Goal: Task Accomplishment & Management: Manage account settings

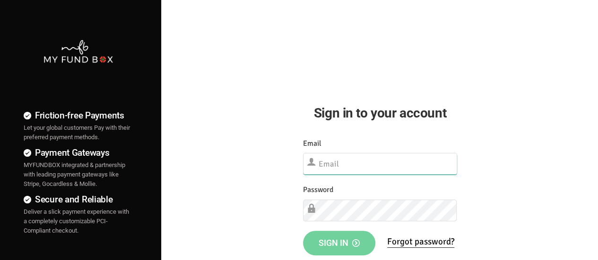
click at [397, 169] on input "text" at bounding box center [380, 164] width 154 height 22
click at [331, 167] on input "text" at bounding box center [380, 164] width 154 height 22
paste input "[EMAIL_ADDRESS][DOMAIN_NAME]"
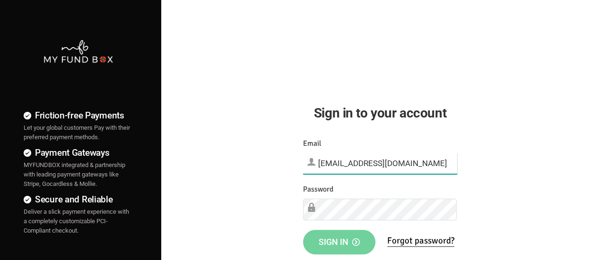
type input "[EMAIL_ADDRESS][DOMAIN_NAME]"
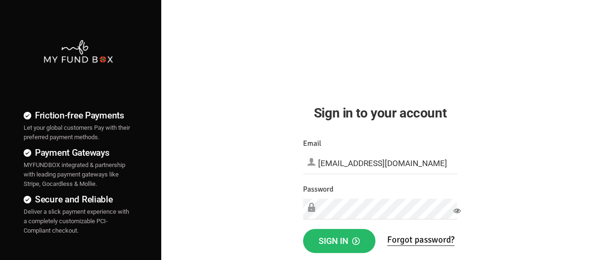
click at [348, 195] on div "Password Please Fill out this field" at bounding box center [380, 202] width 154 height 36
click at [336, 245] on span "Sign in" at bounding box center [339, 241] width 41 height 10
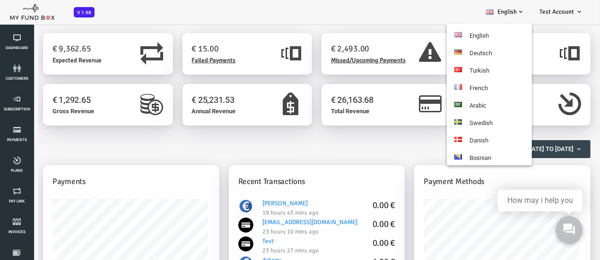
click at [519, 13] on span at bounding box center [521, 12] width 8 height 8
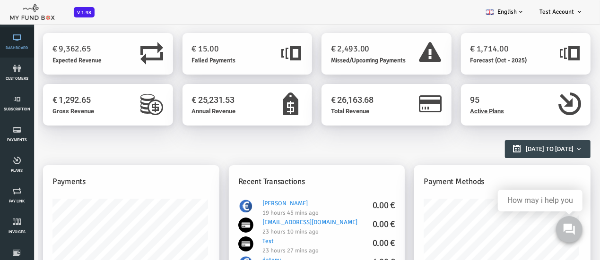
click at [21, 39] on icon at bounding box center [17, 38] width 28 height 8
click at [298, 144] on h2 "Reports Overview" at bounding box center [288, 144] width 538 height 17
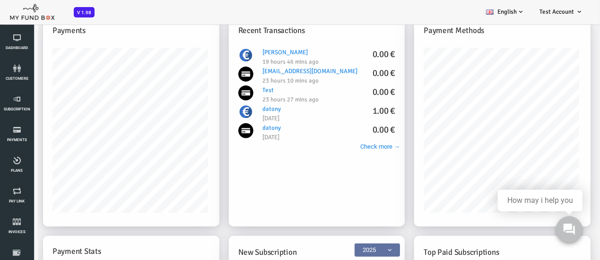
scroll to position [132, 0]
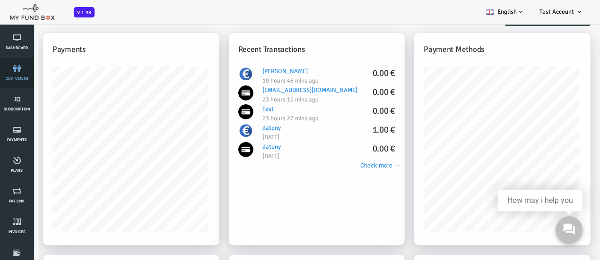
click at [12, 74] on link "customers" at bounding box center [17, 73] width 28 height 30
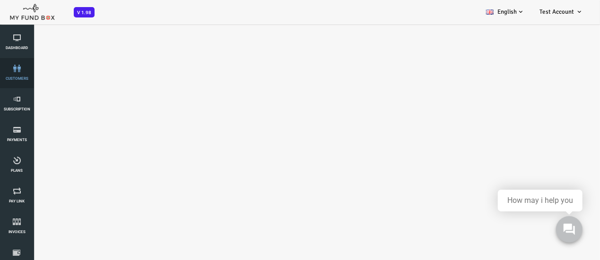
select select "100"
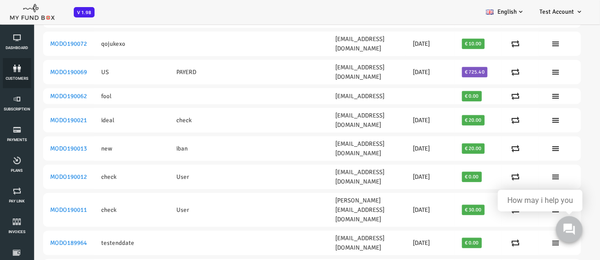
scroll to position [316, 0]
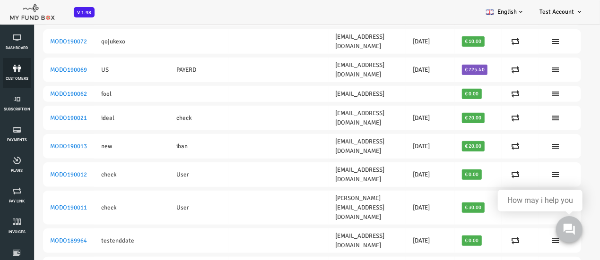
drag, startPoint x: 575, startPoint y: 43, endPoint x: 604, endPoint y: 105, distance: 68.1
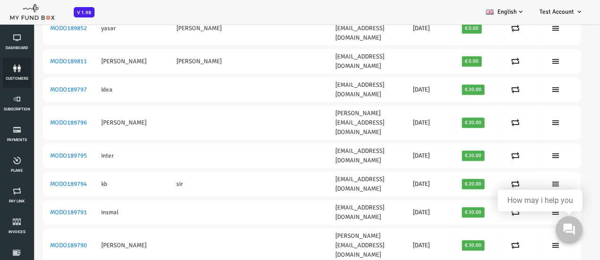
scroll to position [1413, 0]
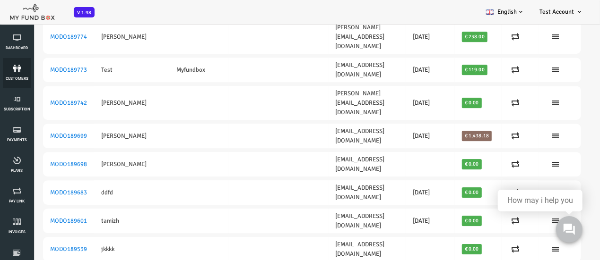
drag, startPoint x: 573, startPoint y: 87, endPoint x: 604, endPoint y: 237, distance: 153.0
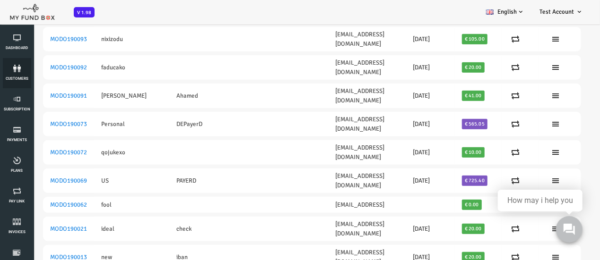
scroll to position [0, 0]
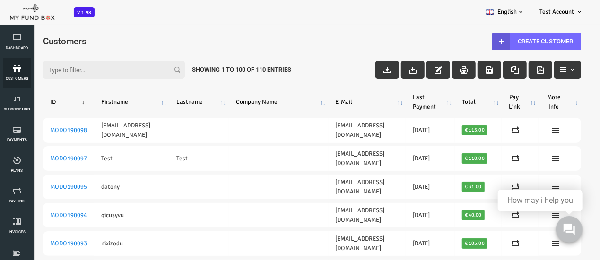
drag, startPoint x: 574, startPoint y: 81, endPoint x: 598, endPoint y: 27, distance: 59.2
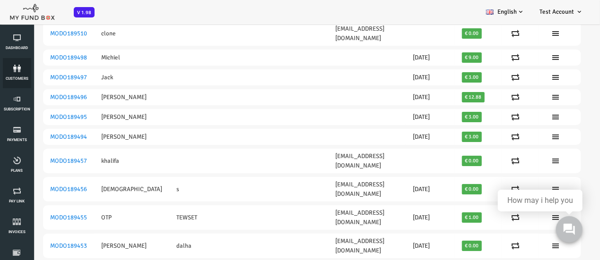
scroll to position [1830, 0]
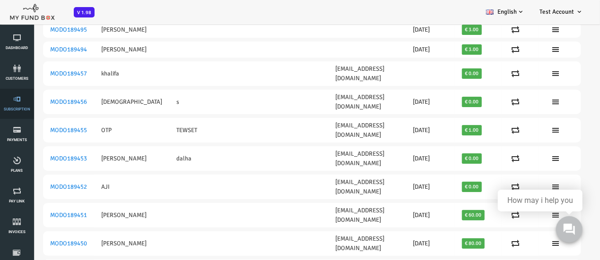
click at [12, 107] on link "Subscription" at bounding box center [17, 104] width 28 height 30
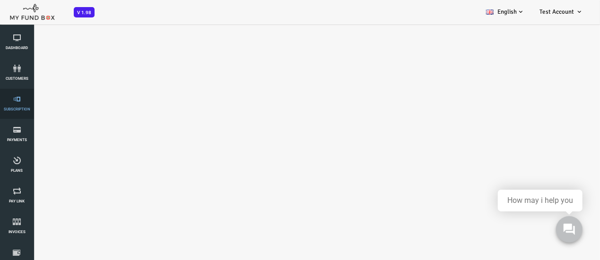
select select "100"
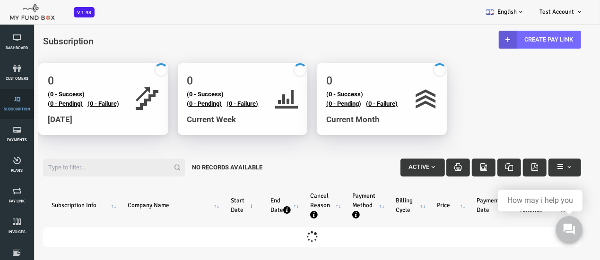
scroll to position [0, 0]
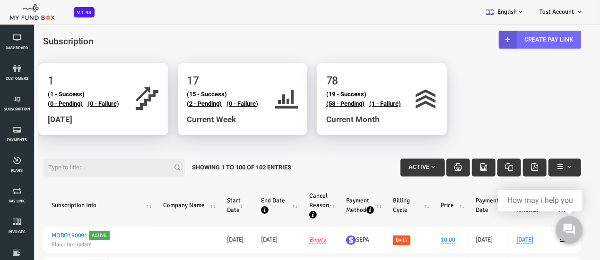
click at [21, 166] on link "Plans" at bounding box center [17, 165] width 28 height 30
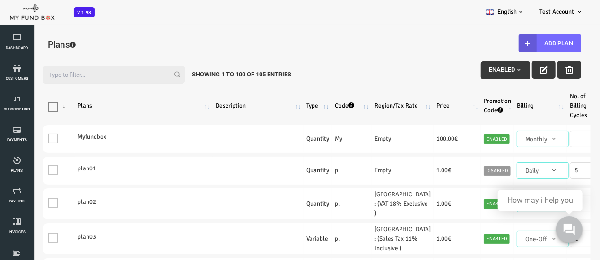
click at [386, 65] on div "Filter: Enabled Showing 1 to 100 of 105 Entries" at bounding box center [287, 72] width 557 height 32
click at [0, 0] on span "Plans" at bounding box center [0, 0] width 0 height 0
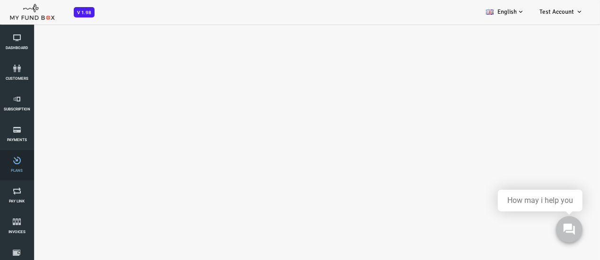
select select "100"
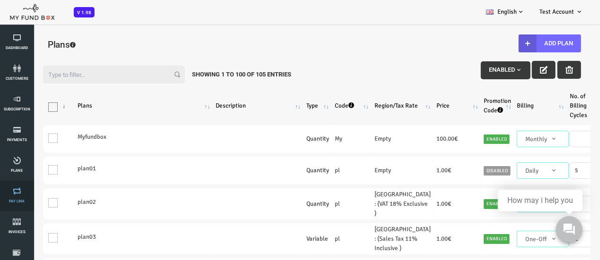
click at [13, 188] on icon at bounding box center [17, 192] width 28 height 8
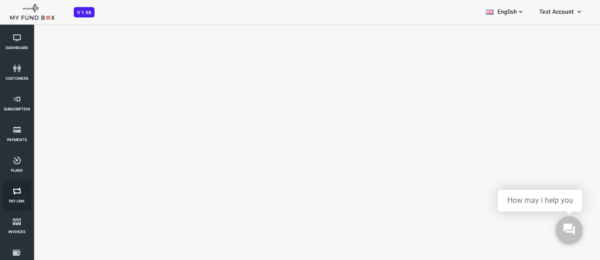
select select "100"
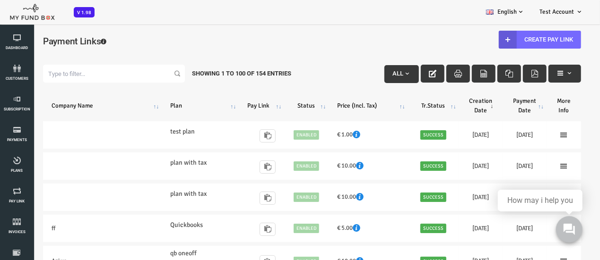
click at [319, 57] on div "Filter: All Showing 1 to 100 of 154 Entries" at bounding box center [287, 73] width 557 height 37
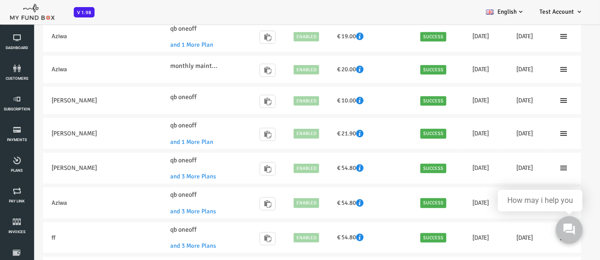
scroll to position [284, 0]
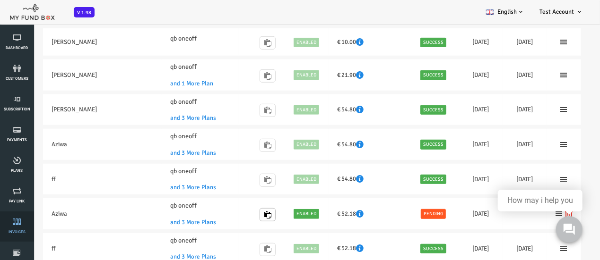
click at [16, 228] on link "Invoices" at bounding box center [17, 227] width 28 height 30
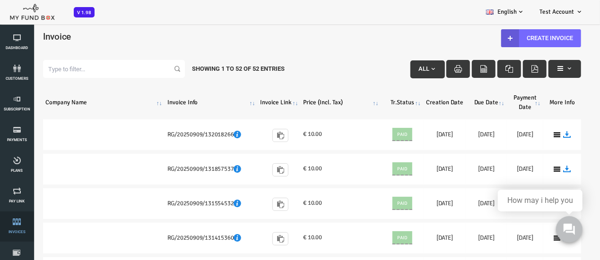
scroll to position [0, 0]
click at [226, 28] on div "Invoice" at bounding box center [287, 43] width 557 height 30
click at [19, 218] on icon at bounding box center [17, 222] width 28 height 8
click at [18, 219] on icon at bounding box center [17, 222] width 28 height 8
click at [20, 45] on link "Dashboard" at bounding box center [17, 42] width 28 height 30
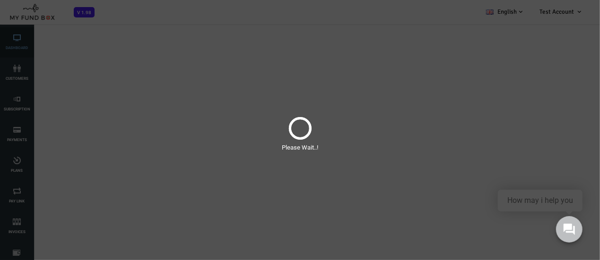
select select "100"
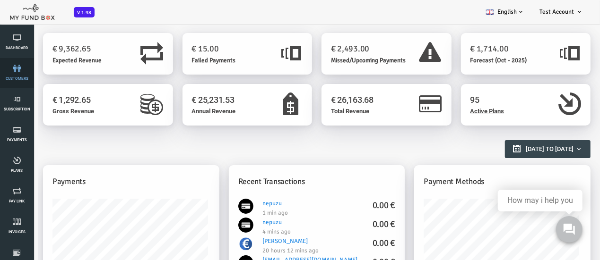
click at [17, 67] on icon at bounding box center [17, 69] width 28 height 8
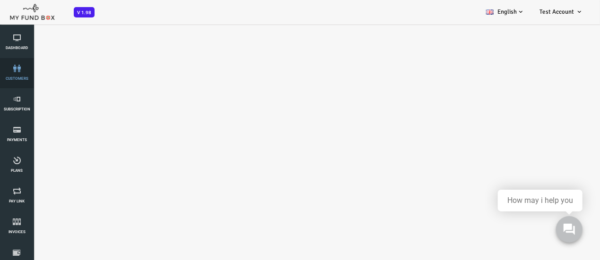
select select "100"
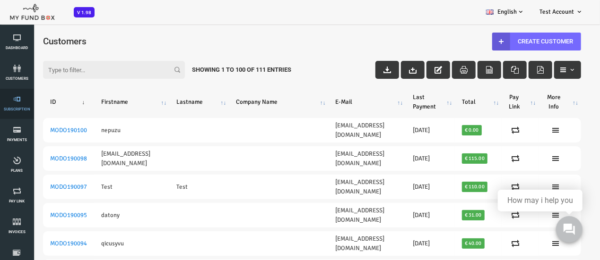
click at [20, 100] on icon at bounding box center [17, 99] width 28 height 8
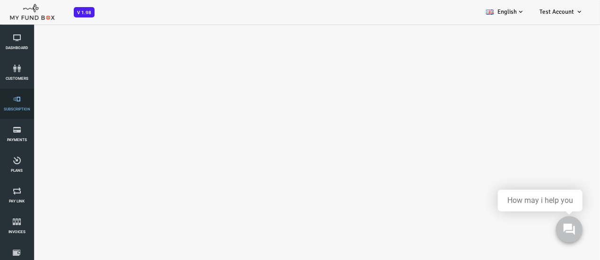
select select "100"
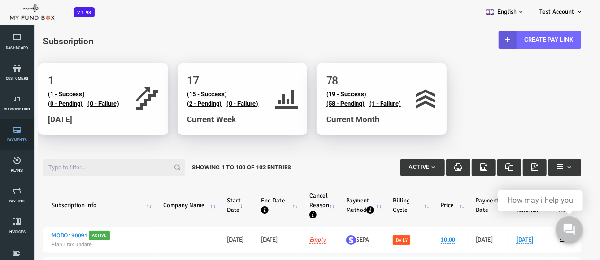
click at [25, 125] on link "Payments" at bounding box center [17, 135] width 28 height 30
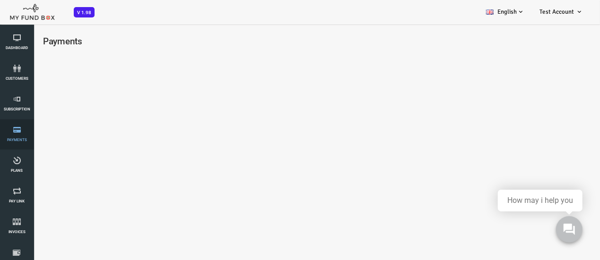
select select "100"
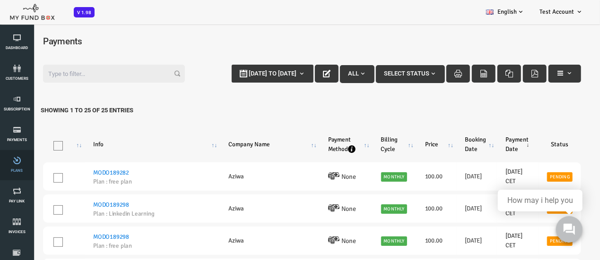
click at [21, 155] on link "Plans" at bounding box center [17, 165] width 28 height 30
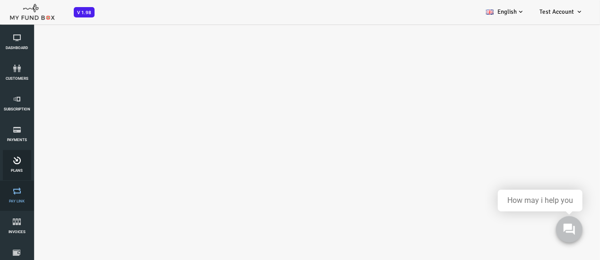
select select "100"
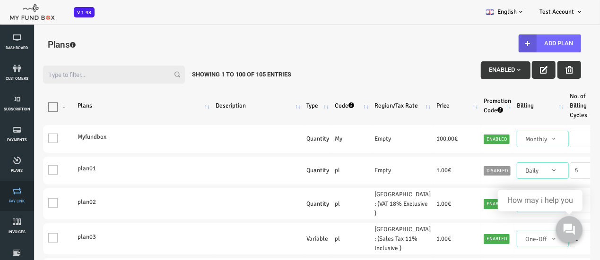
click at [15, 190] on icon at bounding box center [17, 192] width 28 height 8
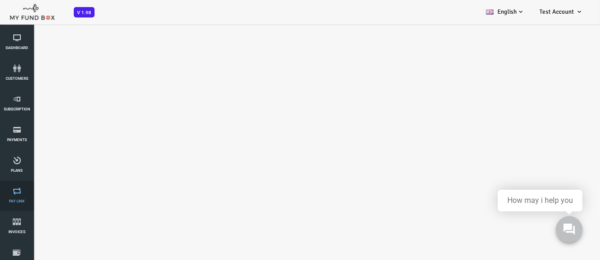
select select "100"
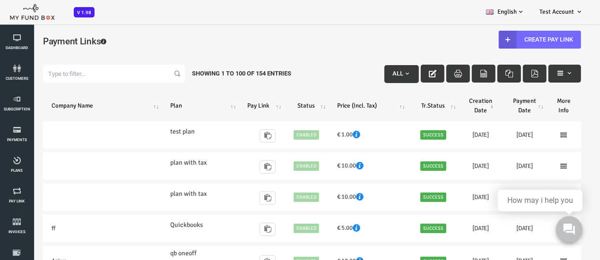
click at [341, 44] on h4 "Payment Links" at bounding box center [287, 41] width 557 height 14
click at [0, 0] on span "Invoices" at bounding box center [0, 0] width 0 height 0
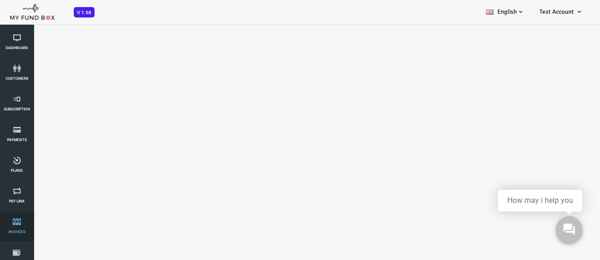
select select "100"
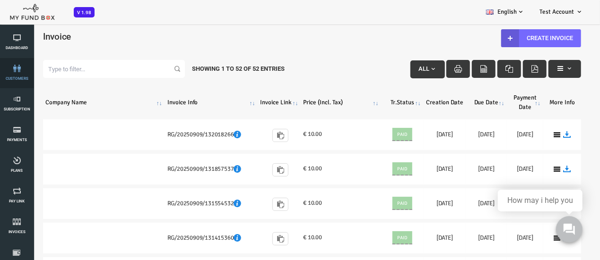
click at [22, 73] on link "customers" at bounding box center [17, 73] width 28 height 30
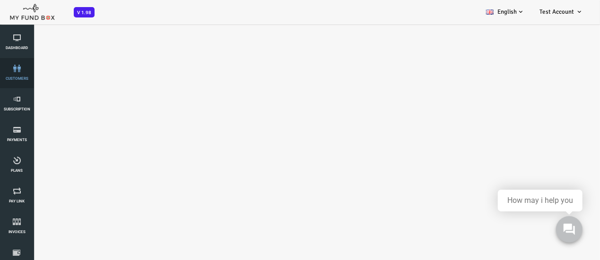
select select "100"
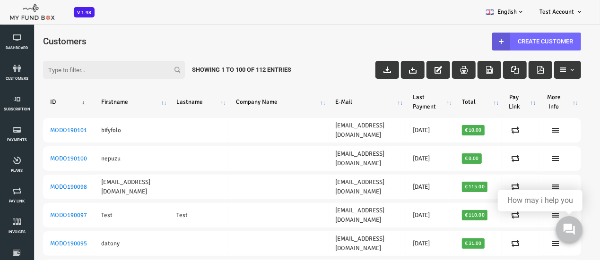
drag, startPoint x: 573, startPoint y: 49, endPoint x: 597, endPoint y: 27, distance: 32.8
click at [22, 248] on link "Payouts" at bounding box center [17, 257] width 28 height 30
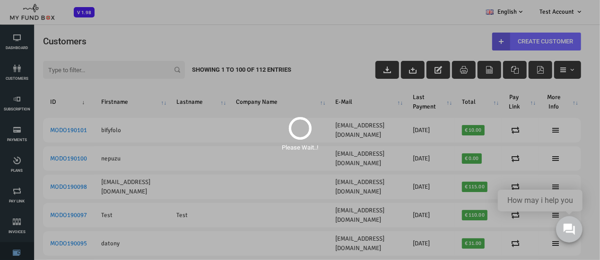
click at [22, 248] on div "Please Wait..!" at bounding box center [300, 130] width 600 height 260
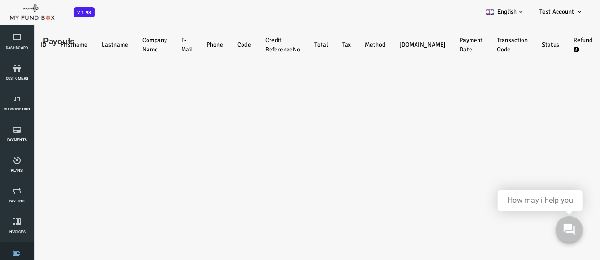
select select "100"
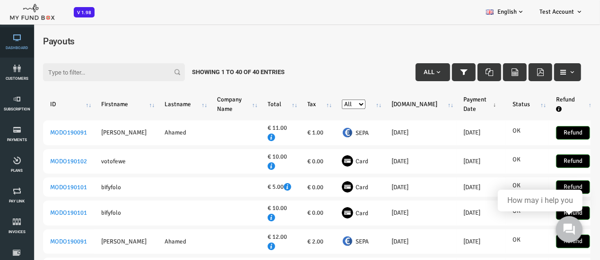
click at [0, 39] on li "Dashboard" at bounding box center [17, 42] width 34 height 30
click at [10, 42] on link "Dashboard" at bounding box center [17, 42] width 28 height 30
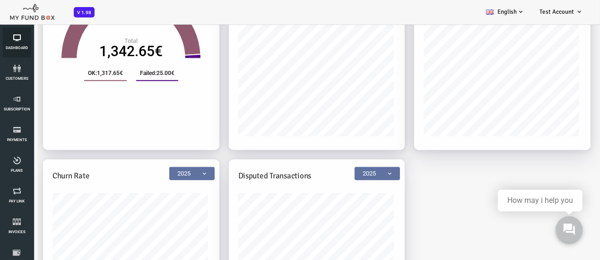
scroll to position [557, 0]
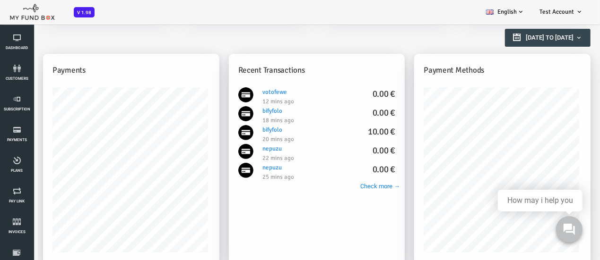
scroll to position [0, 0]
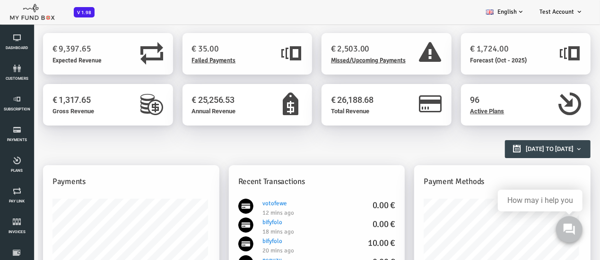
click at [158, 17] on div "BID OBID Orphan GID OGID Payment Status Partner OID Subscription Customers Invo…" at bounding box center [295, 12] width 590 height 25
click at [20, 84] on link "customers" at bounding box center [17, 73] width 28 height 30
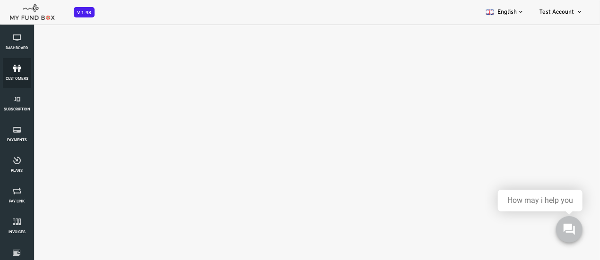
select select "100"
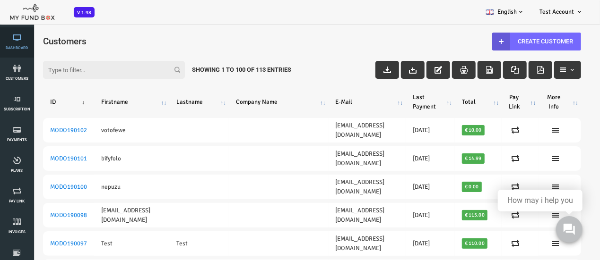
click at [18, 42] on link "Dashboard" at bounding box center [17, 42] width 28 height 30
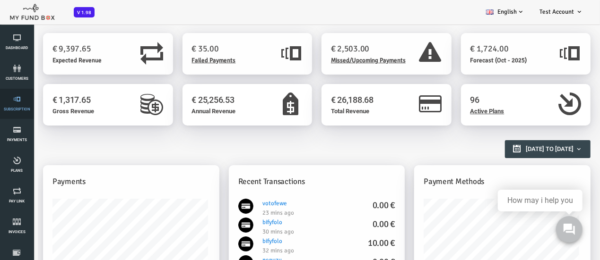
click at [0, 0] on span "Subscription" at bounding box center [0, 0] width 0 height 0
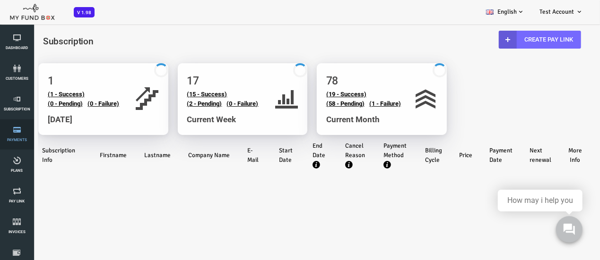
select select "100"
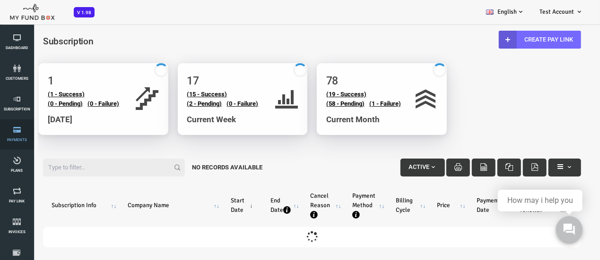
click at [0, 0] on span "Payments" at bounding box center [0, 0] width 0 height 0
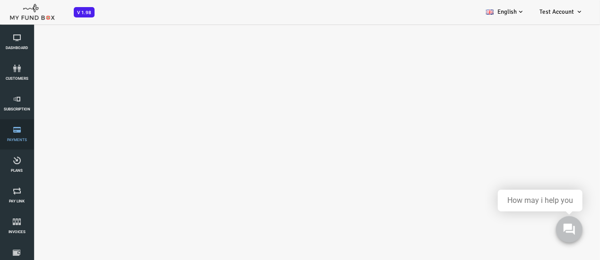
select select "100"
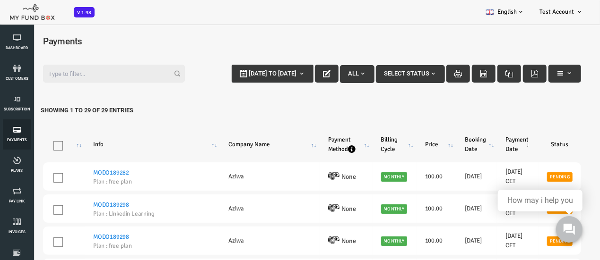
scroll to position [26, 0]
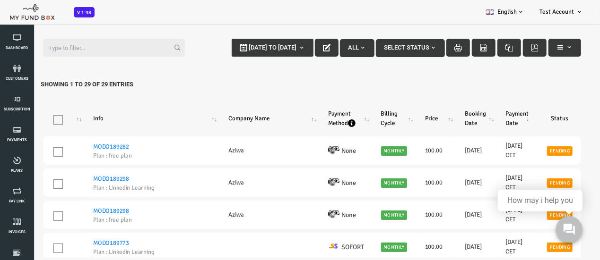
click at [559, 78] on div "Filter: 11-09-2025 to 18-09-2025 All Select Status Showing 1 to 29 of 29 Entries" at bounding box center [287, 66] width 557 height 74
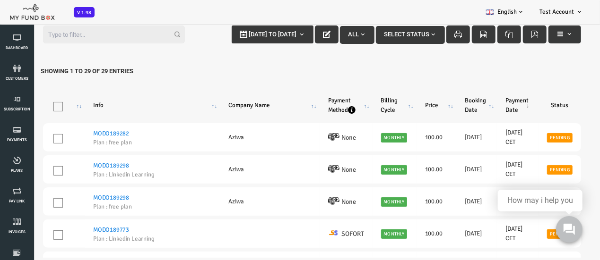
scroll to position [0, 0]
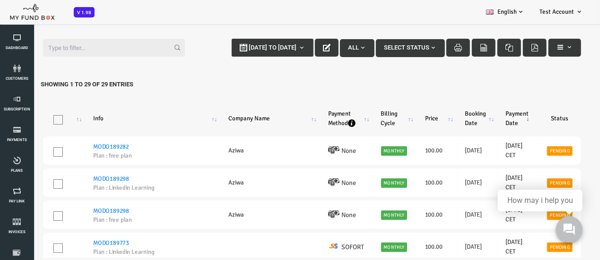
click at [418, 73] on div "Filter: 11-09-2025 to 18-09-2025 All Select Status Showing 1 to 29 of 29 Entries" at bounding box center [287, 66] width 557 height 74
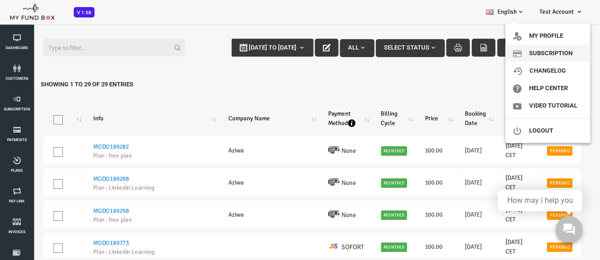
click at [546, 55] on link "Subscription" at bounding box center [547, 53] width 85 height 17
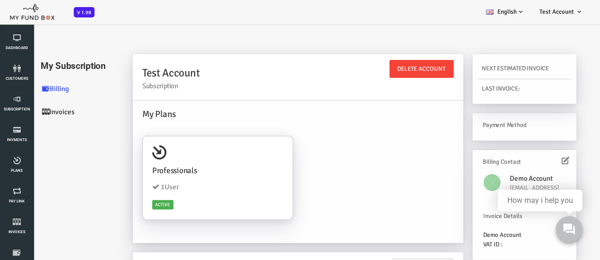
scroll to position [26, 0]
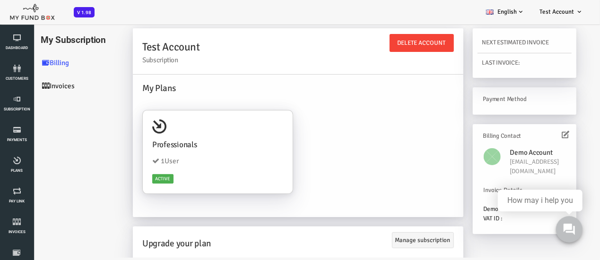
drag, startPoint x: 604, startPoint y: 41, endPoint x: 573, endPoint y: 227, distance: 188.9
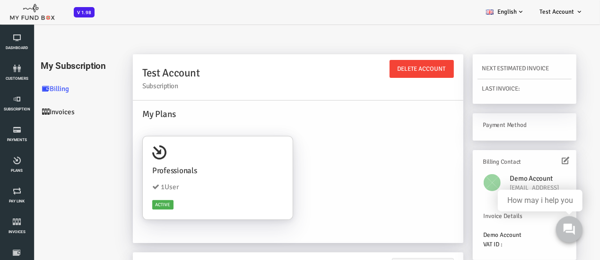
click at [386, 45] on div at bounding box center [287, 42] width 557 height 38
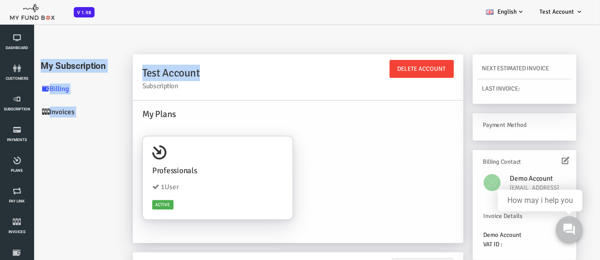
drag, startPoint x: 386, startPoint y: 45, endPoint x: 358, endPoint y: 70, distance: 37.8
click at [358, 70] on body "Subscriber not found Beneficiary Not Found Partner Not Found!!!! Please Fill ou…" at bounding box center [288, 205] width 576 height 365
click at [287, 41] on div at bounding box center [287, 42] width 557 height 38
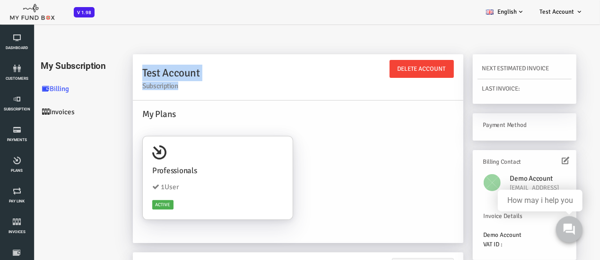
drag, startPoint x: 157, startPoint y: 84, endPoint x: 103, endPoint y: 67, distance: 56.6
click at [103, 67] on div "Test Account Subscription MODO181712 Delete Account Delete Account My Plans Pro…" at bounding box center [330, 216] width 462 height 325
click at [195, 42] on div at bounding box center [287, 42] width 557 height 38
drag, startPoint x: 161, startPoint y: 87, endPoint x: 110, endPoint y: 64, distance: 56.2
click at [110, 64] on div "Test Account Subscription MODO181712 Delete Account Delete Account" at bounding box center [274, 77] width 330 height 46
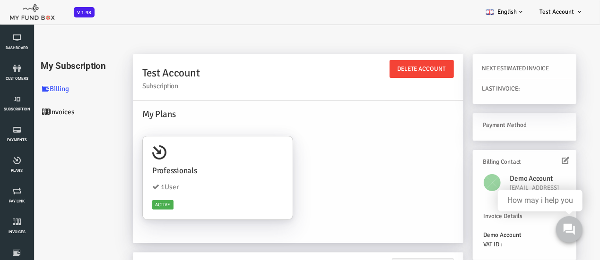
click at [179, 33] on div at bounding box center [287, 42] width 557 height 38
click at [34, 109] on link "Invoices" at bounding box center [56, 111] width 95 height 23
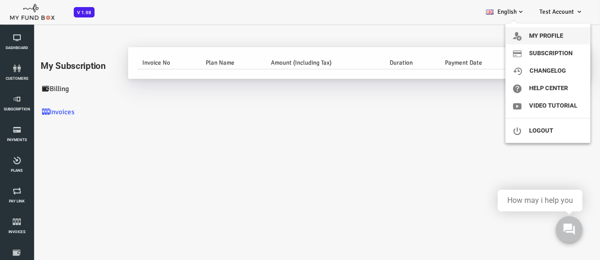
click at [544, 41] on link "My profile" at bounding box center [547, 35] width 85 height 17
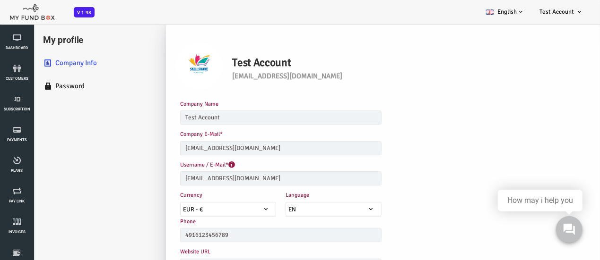
click at [447, 99] on div "Company Name Test Account Please enter your company name with minimum three cha…" at bounding box center [309, 114] width 316 height 30
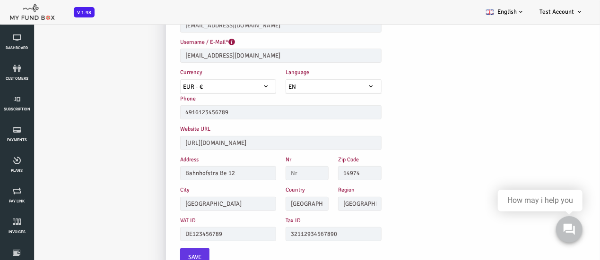
scroll to position [107, 0]
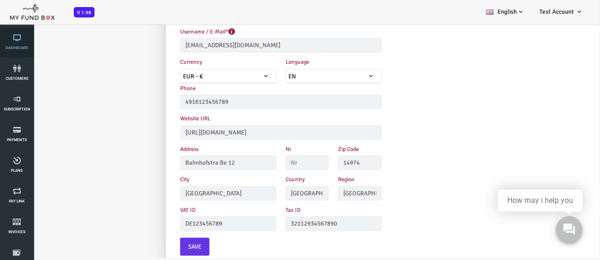
click at [16, 35] on icon at bounding box center [17, 38] width 28 height 8
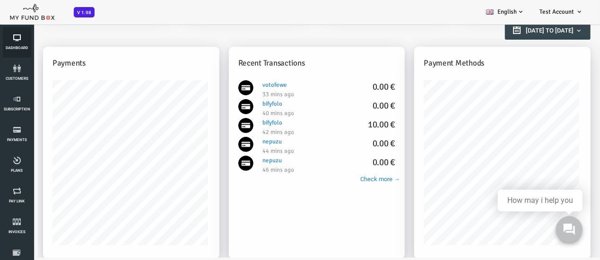
scroll to position [0, 0]
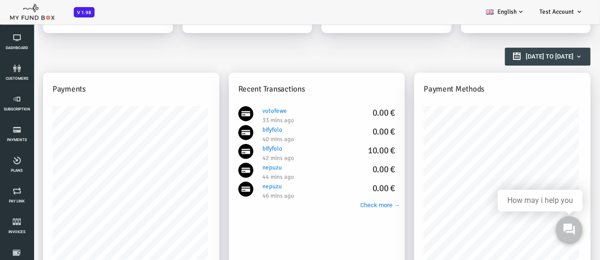
drag, startPoint x: 602, startPoint y: 4, endPoint x: 385, endPoint y: 41, distance: 219.5
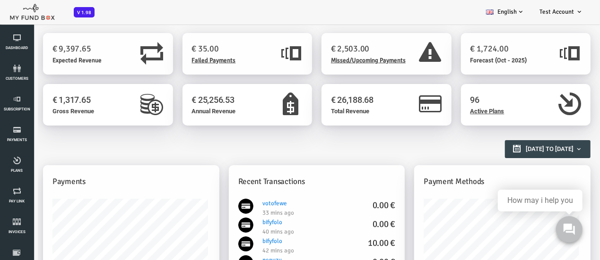
click at [343, 153] on div "Reports Overview 01-09-2025 to 30-09-2025" at bounding box center [288, 156] width 538 height 43
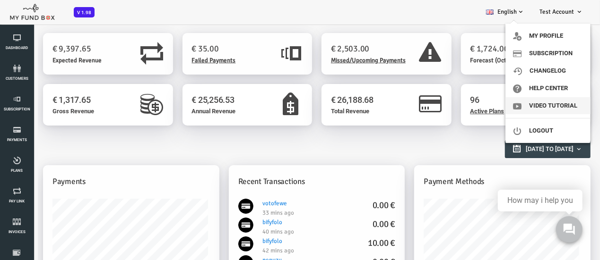
click at [557, 104] on link "Video Tutorial" at bounding box center [547, 105] width 85 height 17
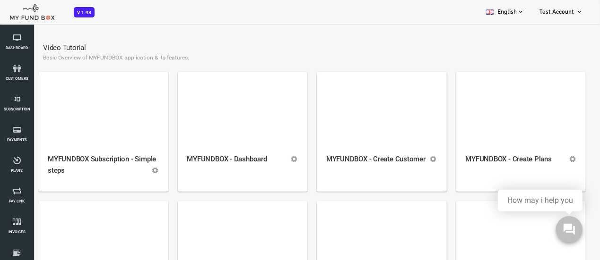
drag, startPoint x: 572, startPoint y: 33, endPoint x: 604, endPoint y: 35, distance: 32.2
drag, startPoint x: 572, startPoint y: 56, endPoint x: 604, endPoint y: 35, distance: 38.8
click at [264, 59] on small "Basic Overview of MYFUNDBOX application & its features." at bounding box center [288, 57] width 538 height 9
click at [430, 43] on h6 "Video Tutorial" at bounding box center [288, 47] width 538 height 11
drag, startPoint x: 571, startPoint y: 38, endPoint x: 595, endPoint y: 30, distance: 24.5
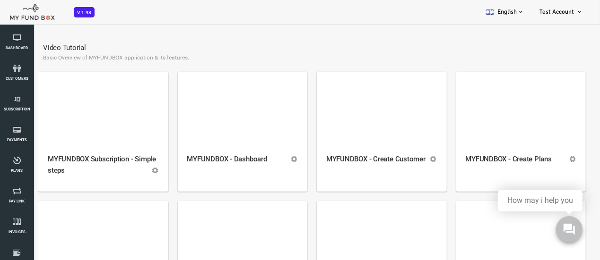
click at [449, 43] on h6 "Video Tutorial" at bounding box center [288, 47] width 538 height 11
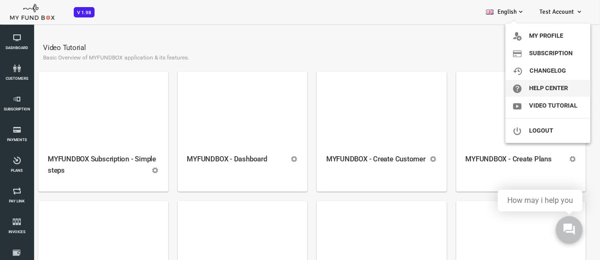
click at [560, 90] on link "Help Center" at bounding box center [547, 88] width 85 height 17
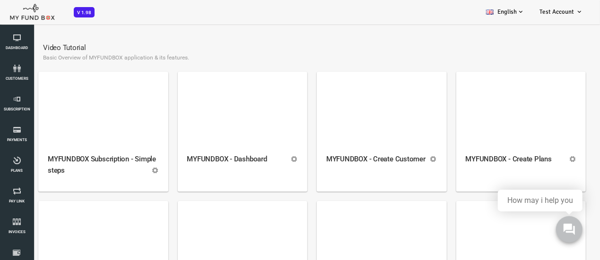
scroll to position [228, 0]
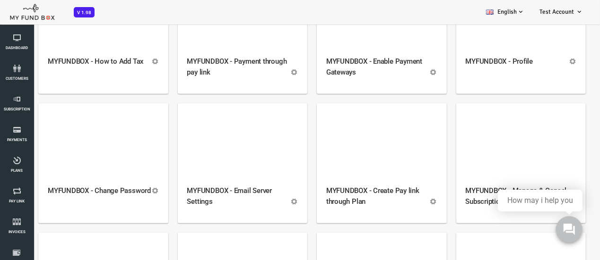
drag, startPoint x: 570, startPoint y: 92, endPoint x: 570, endPoint y: 117, distance: 25.0
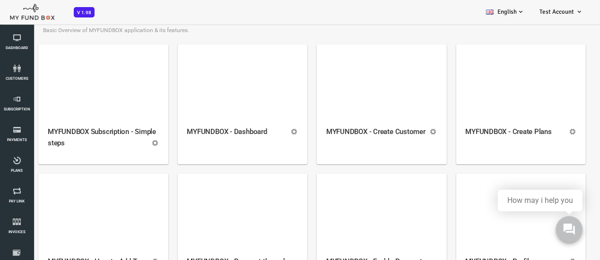
scroll to position [0, 0]
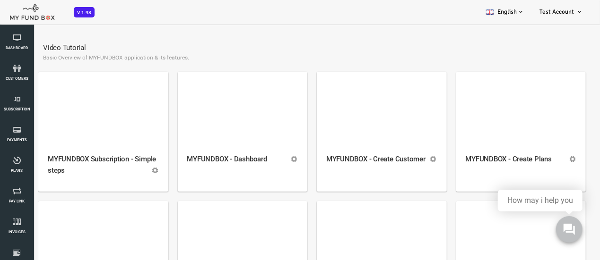
drag, startPoint x: 574, startPoint y: 37, endPoint x: 585, endPoint y: 30, distance: 12.7
click at [423, 52] on h6 "Video Tutorial" at bounding box center [288, 47] width 538 height 11
click at [414, 39] on div "Video Tutorial Basic Overview of MYFUNDBOX application & its features." at bounding box center [287, 52] width 557 height 39
click at [540, 46] on h6 "Video Tutorial" at bounding box center [288, 47] width 538 height 11
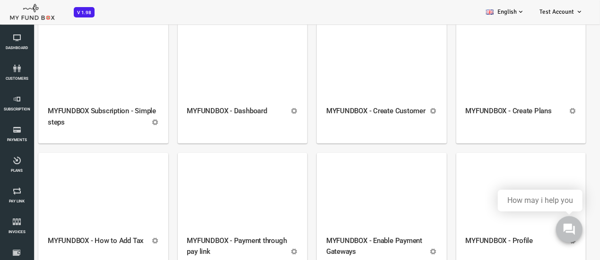
scroll to position [19, 0]
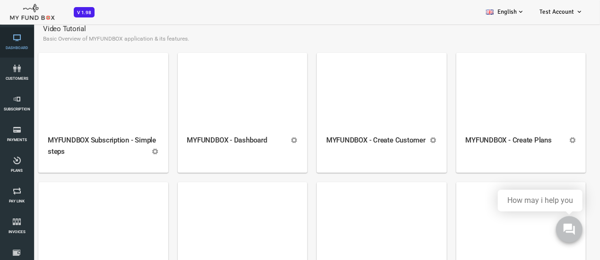
click at [11, 45] on link "Dashboard" at bounding box center [17, 42] width 28 height 30
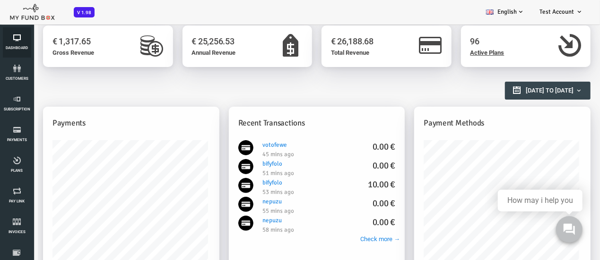
scroll to position [0, 0]
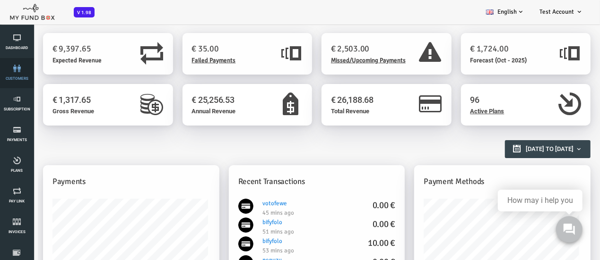
click at [27, 66] on icon at bounding box center [17, 69] width 28 height 8
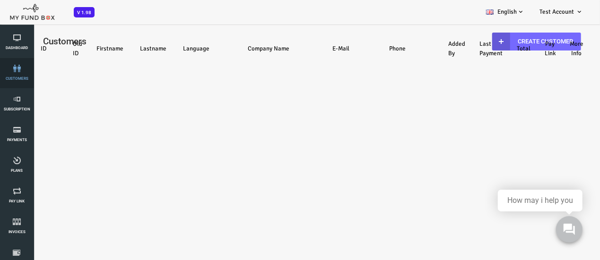
select select "100"
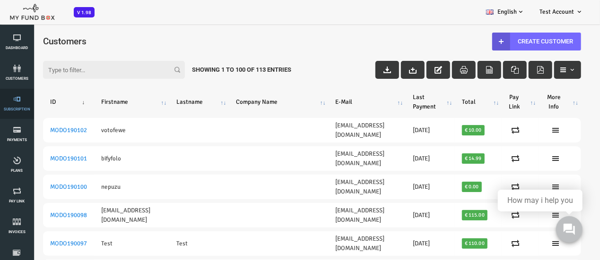
click at [0, 0] on span "Subscription" at bounding box center [0, 0] width 0 height 0
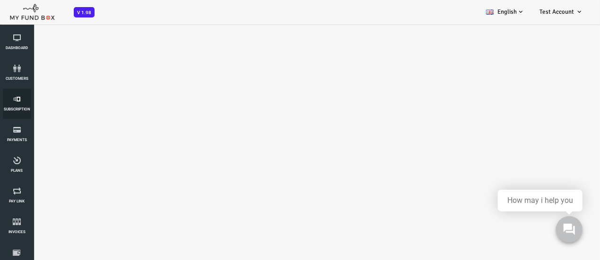
select select "100"
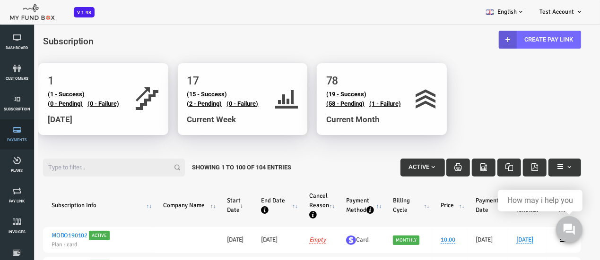
click at [23, 135] on link "Payments" at bounding box center [17, 135] width 28 height 30
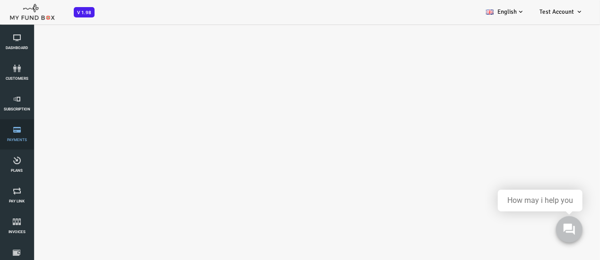
select select "100"
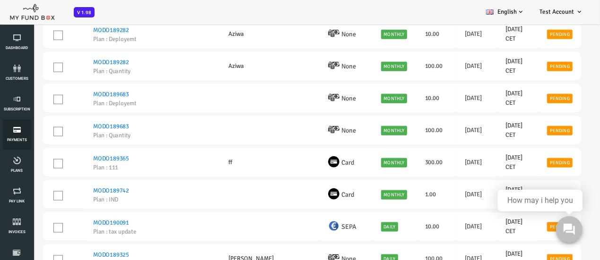
scroll to position [268, 0]
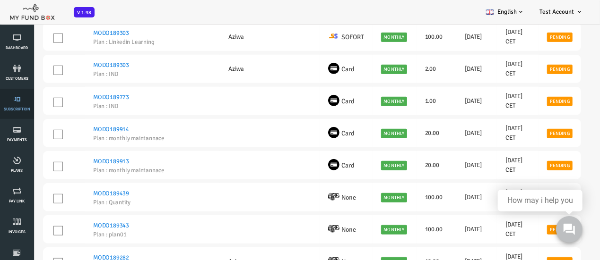
click at [13, 117] on link "Subscription" at bounding box center [17, 104] width 28 height 30
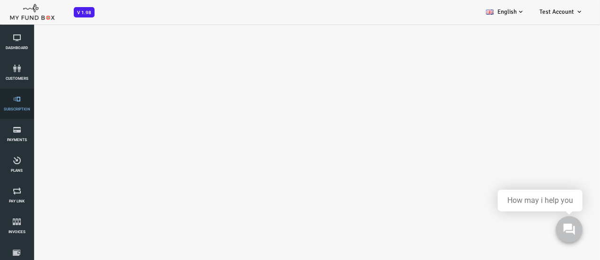
select select "100"
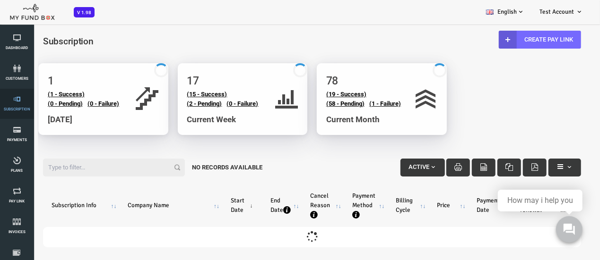
scroll to position [0, 0]
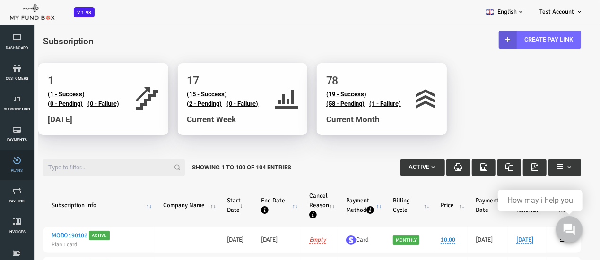
click at [18, 167] on link "Plans" at bounding box center [17, 165] width 28 height 30
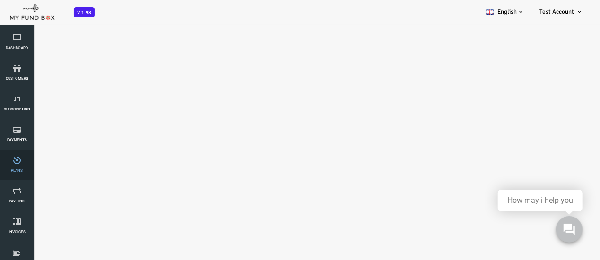
select select "100"
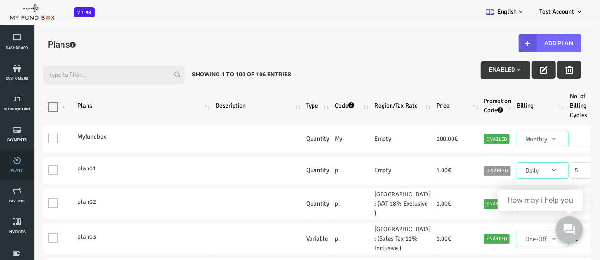
scroll to position [19, 0]
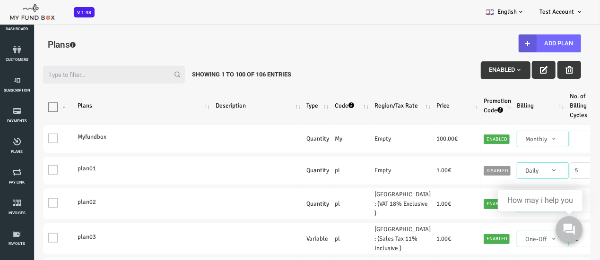
click at [413, 54] on div "Filter: Enabled Showing 1 to 100 of 106 Entries Products Plans Description Type…" at bounding box center [288, 187] width 576 height 276
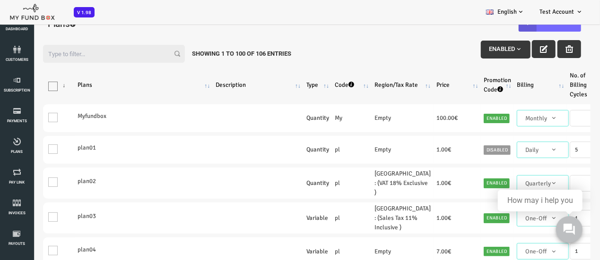
scroll to position [0, 0]
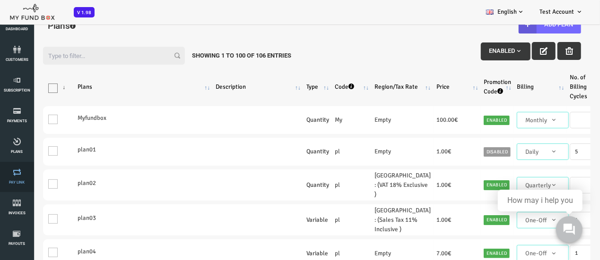
click at [28, 171] on icon at bounding box center [17, 173] width 28 height 8
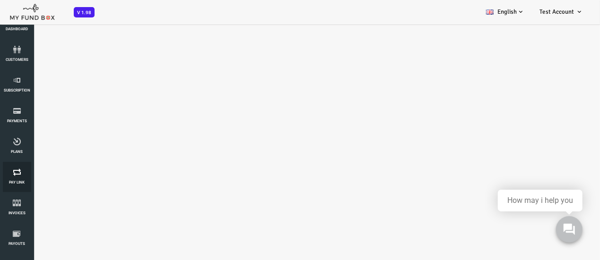
select select "100"
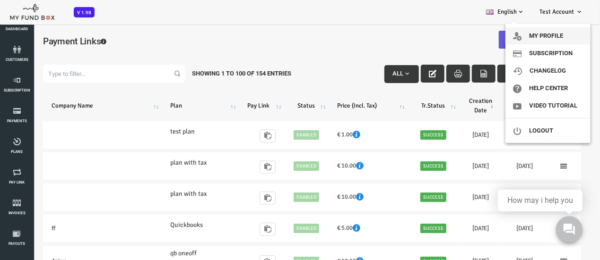
click at [542, 28] on link "My profile" at bounding box center [547, 35] width 85 height 17
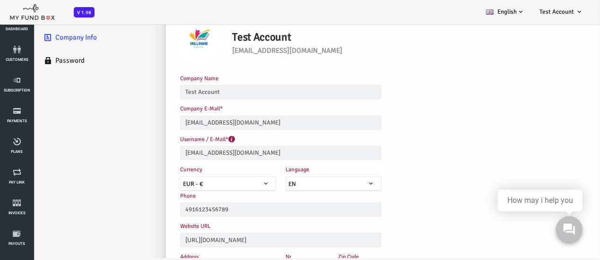
scroll to position [26, 0]
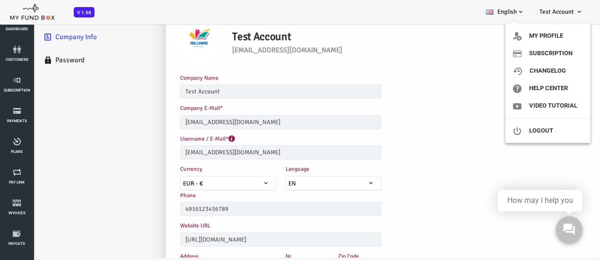
click at [567, 12] on span "Test Account" at bounding box center [556, 12] width 35 height 8
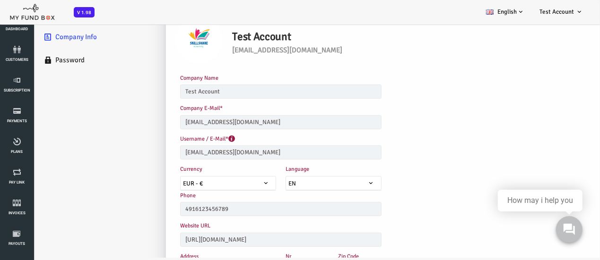
click at [566, 16] on link "Test Account" at bounding box center [561, 12] width 59 height 24
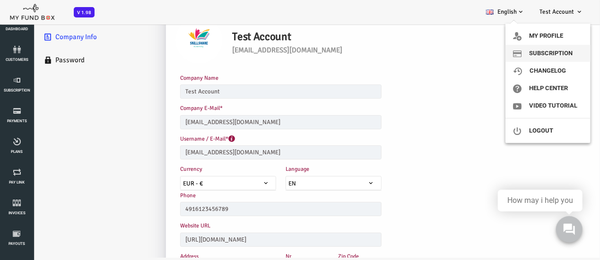
click at [561, 50] on link "Subscription" at bounding box center [547, 53] width 85 height 17
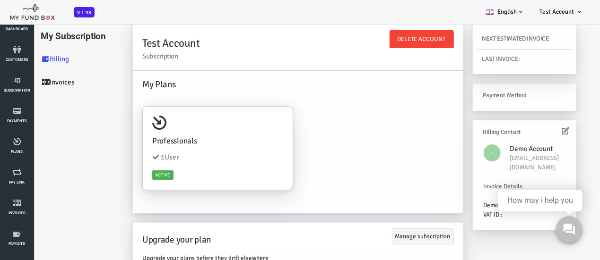
scroll to position [0, 0]
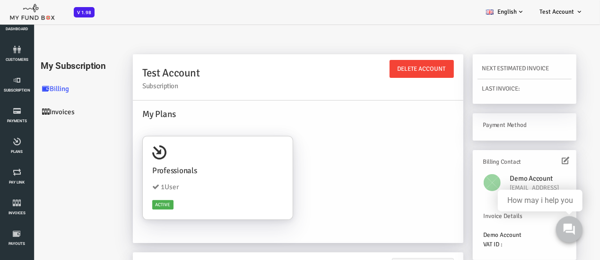
click at [404, 29] on div at bounding box center [287, 42] width 557 height 38
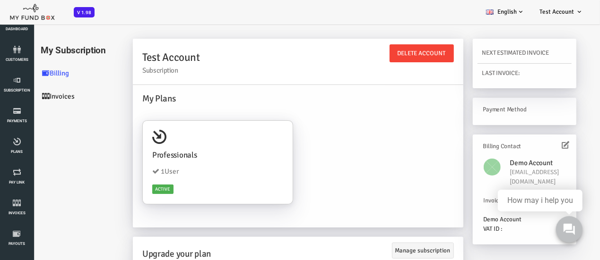
scroll to position [19, 0]
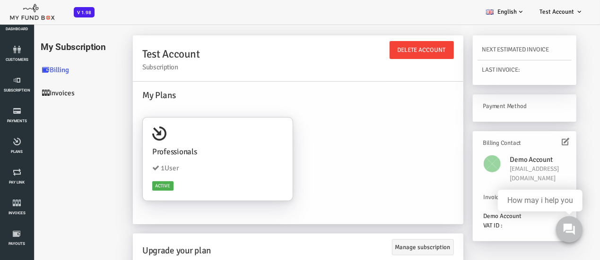
click at [40, 97] on link "Invoices" at bounding box center [56, 92] width 95 height 23
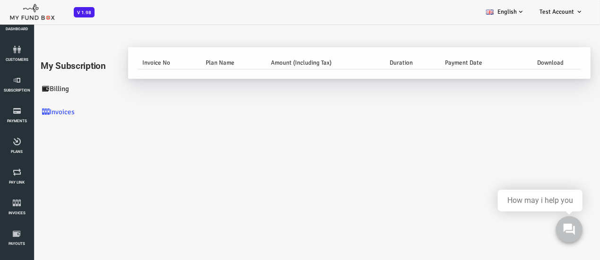
scroll to position [0, 0]
click at [40, 91] on link "Billing" at bounding box center [56, 88] width 95 height 23
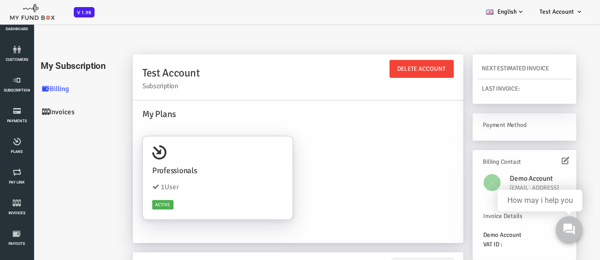
click at [556, 93] on div "Test Account Subscription MODO181712 Delete Account Delete Account My Plans Pro…" at bounding box center [330, 216] width 462 height 325
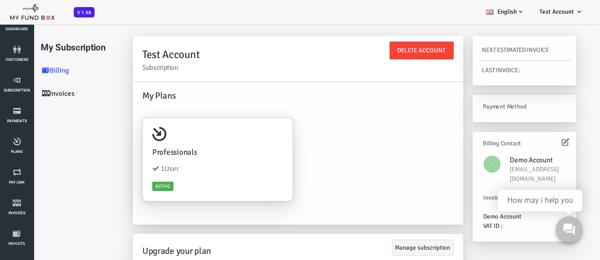
scroll to position [19, 0]
click at [561, 93] on div "My Subscription Billing Invoices Test Account Subscription MODO181712 Delete Ac…" at bounding box center [288, 194] width 566 height 330
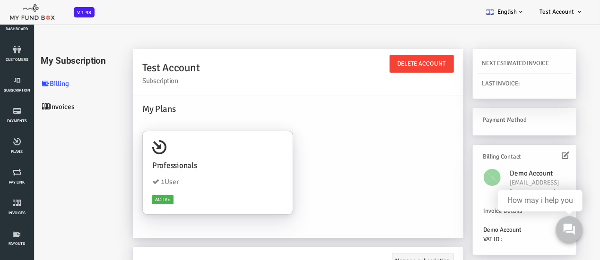
scroll to position [0, 0]
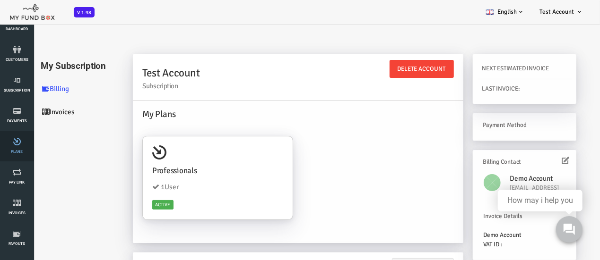
click at [14, 147] on link "Plans" at bounding box center [17, 146] width 28 height 30
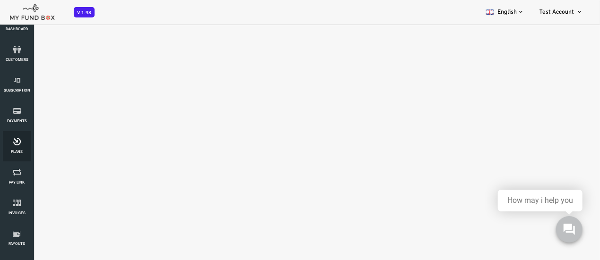
select select "100"
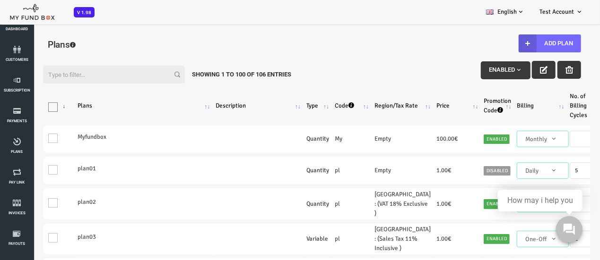
click at [335, 50] on div "Filter: Enabled Showing 1 to 100 of 106 Entries Products Plans Description Type…" at bounding box center [288, 187] width 576 height 276
click at [13, 247] on link "Payouts" at bounding box center [17, 239] width 28 height 30
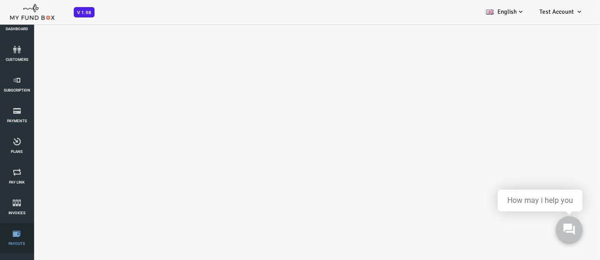
select select "100"
